Goal: Find specific page/section: Find specific page/section

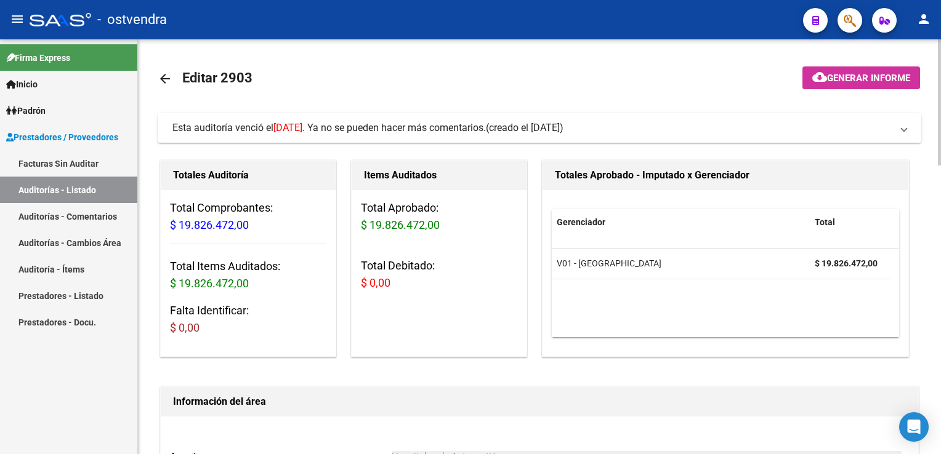
click at [906, 134] on span at bounding box center [903, 128] width 5 height 14
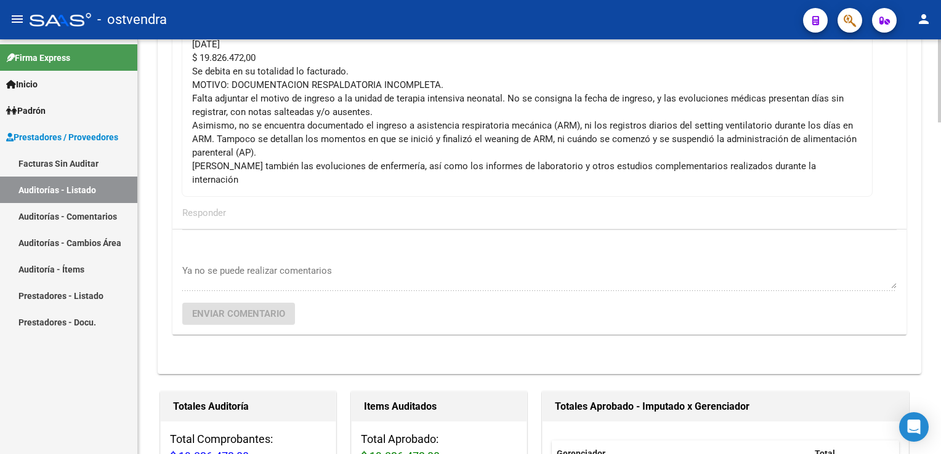
scroll to position [369, 0]
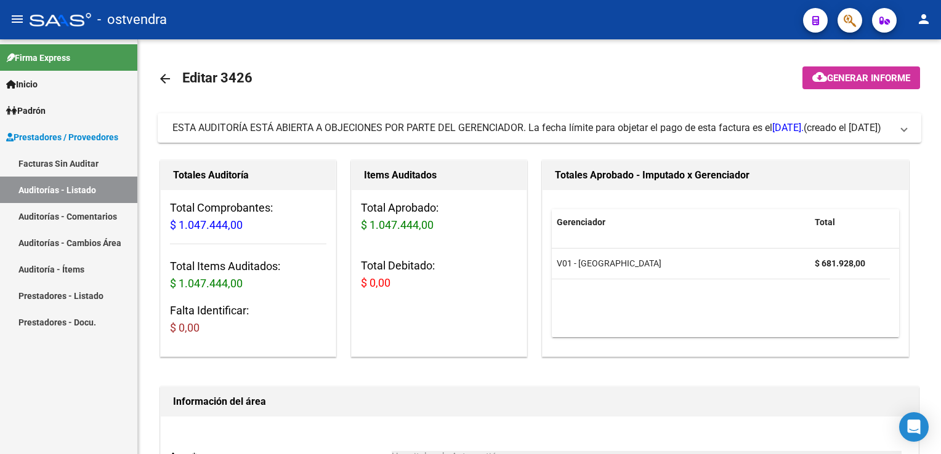
click at [44, 268] on link "Auditoría - Ítems" at bounding box center [68, 269] width 137 height 26
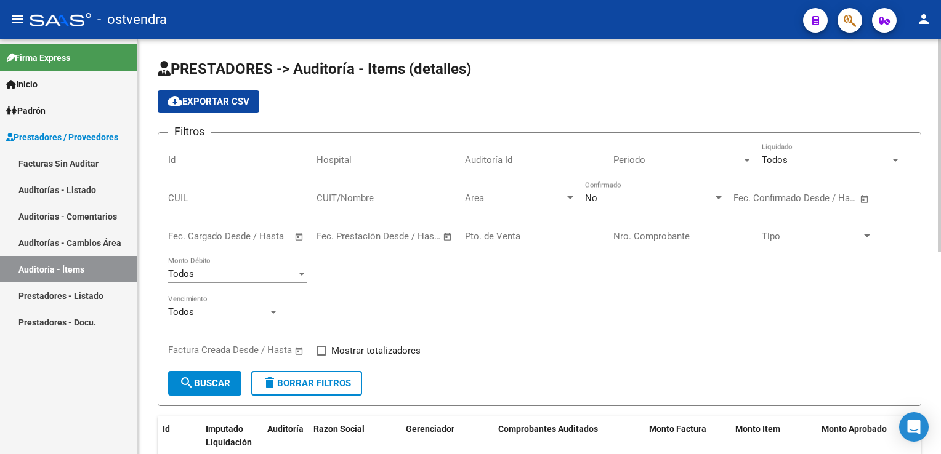
click at [570, 199] on div at bounding box center [570, 198] width 11 height 10
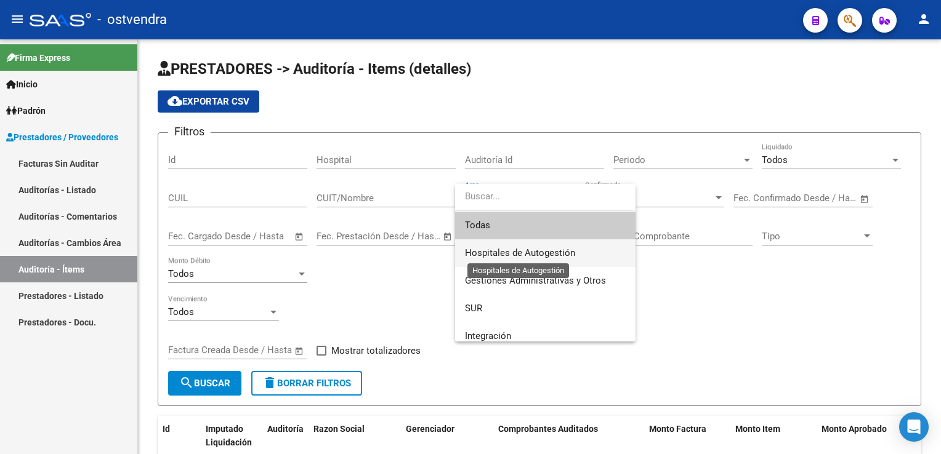
click at [552, 252] on span "Hospitales de Autogestión" at bounding box center [520, 253] width 110 height 11
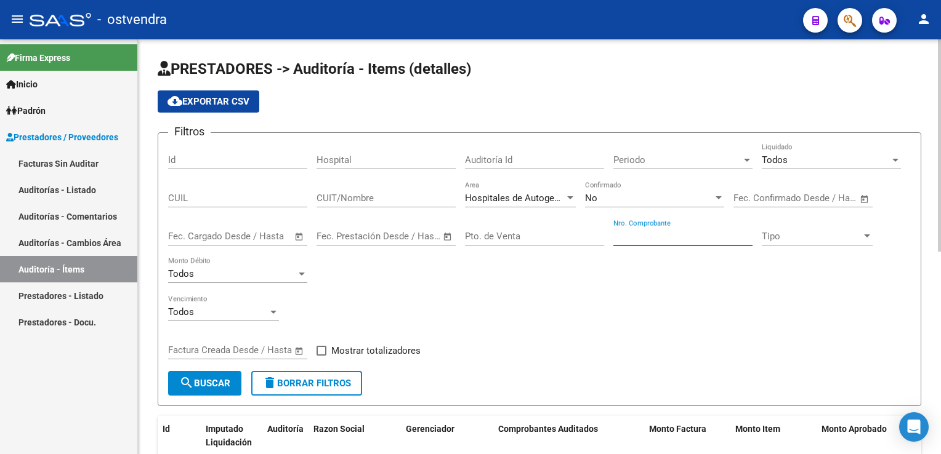
click at [639, 233] on input "Nro. Comprobante" at bounding box center [682, 236] width 139 height 11
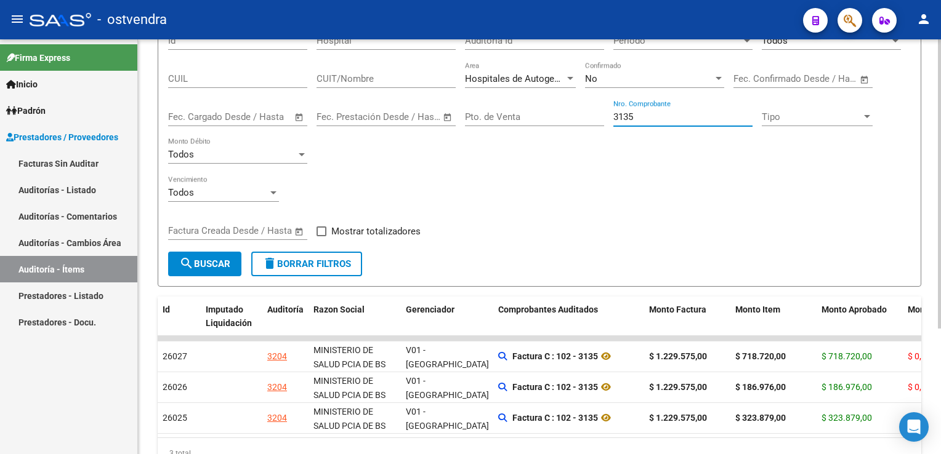
scroll to position [123, 0]
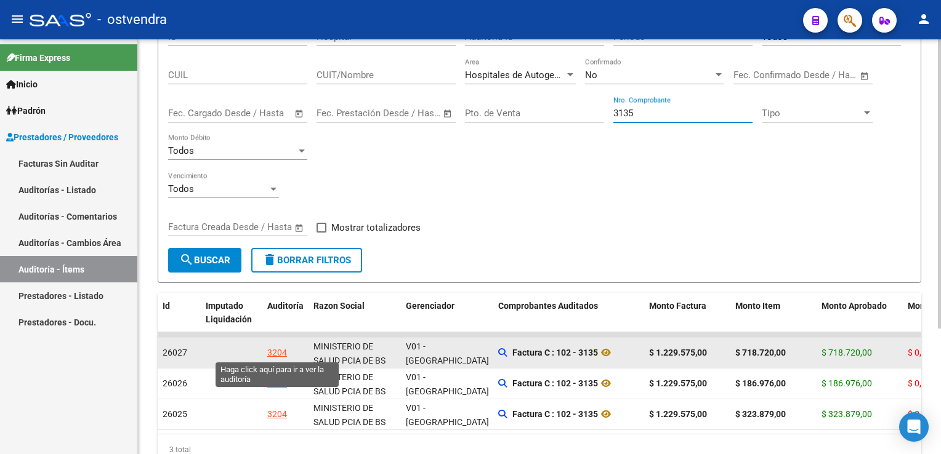
type input "3135"
click at [273, 352] on div "3204" at bounding box center [277, 353] width 20 height 14
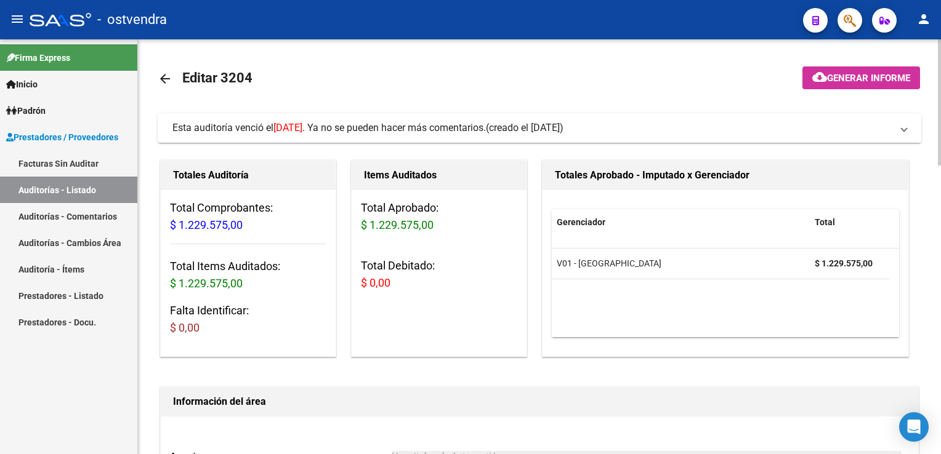
click at [904, 131] on span at bounding box center [903, 128] width 5 height 14
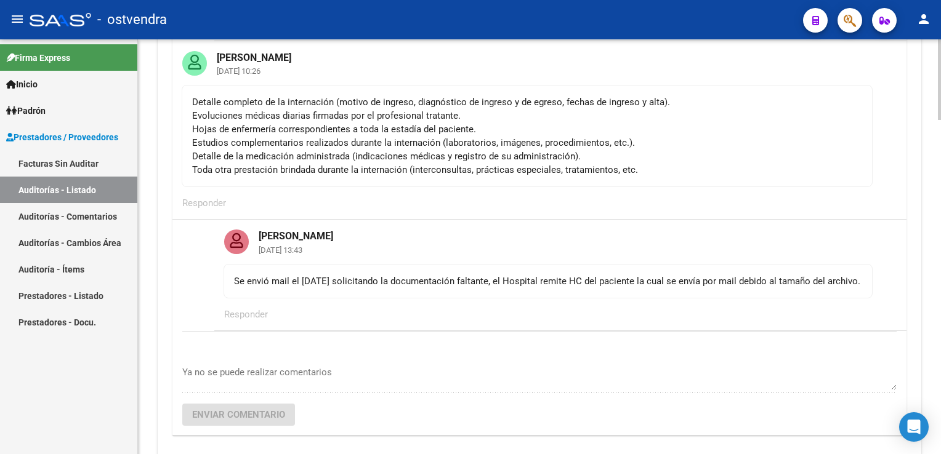
scroll to position [369, 0]
